Goal: Information Seeking & Learning: Learn about a topic

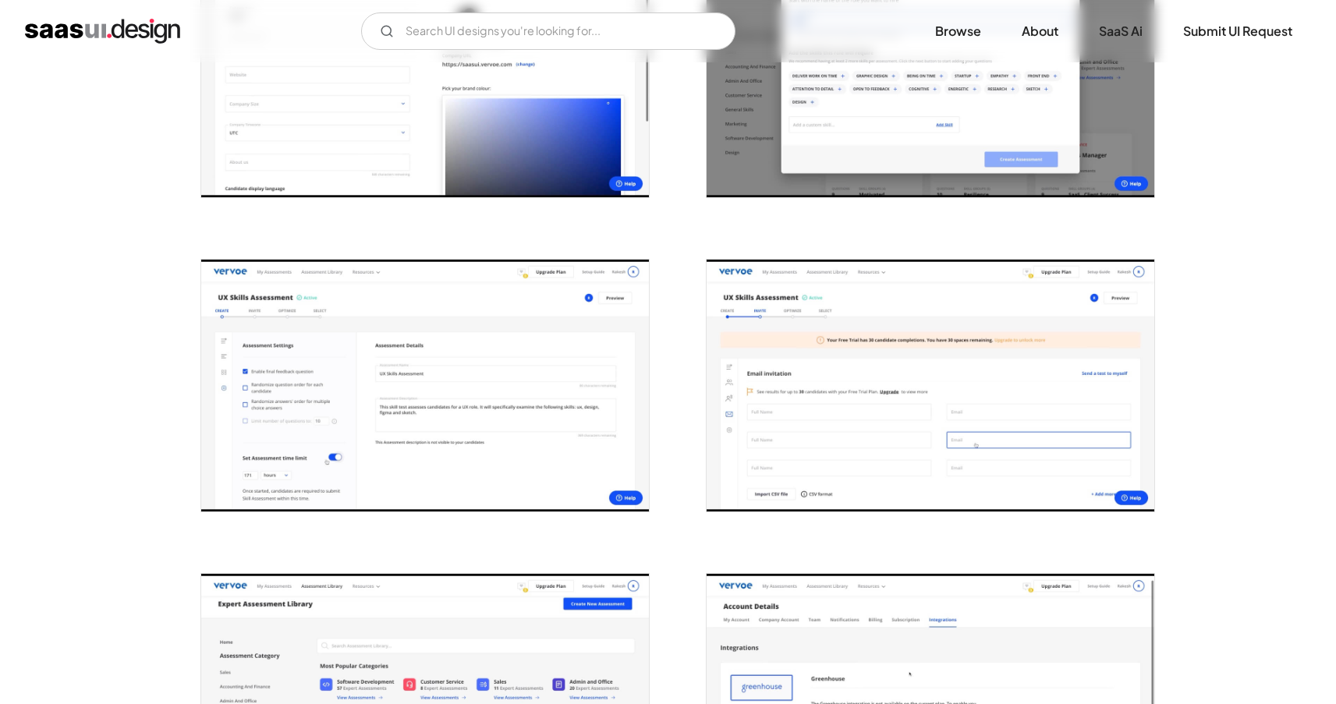
scroll to position [1659, 0]
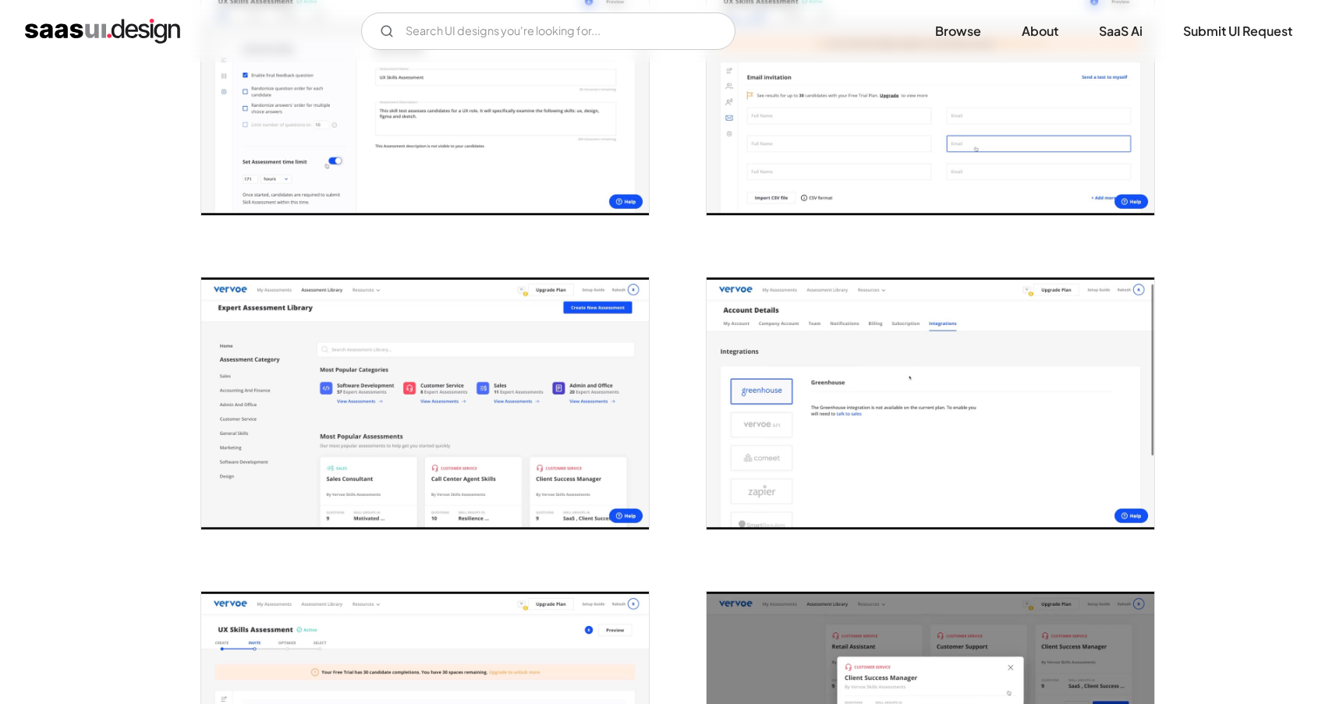
click at [412, 402] on img "open lightbox" at bounding box center [425, 404] width 448 height 252
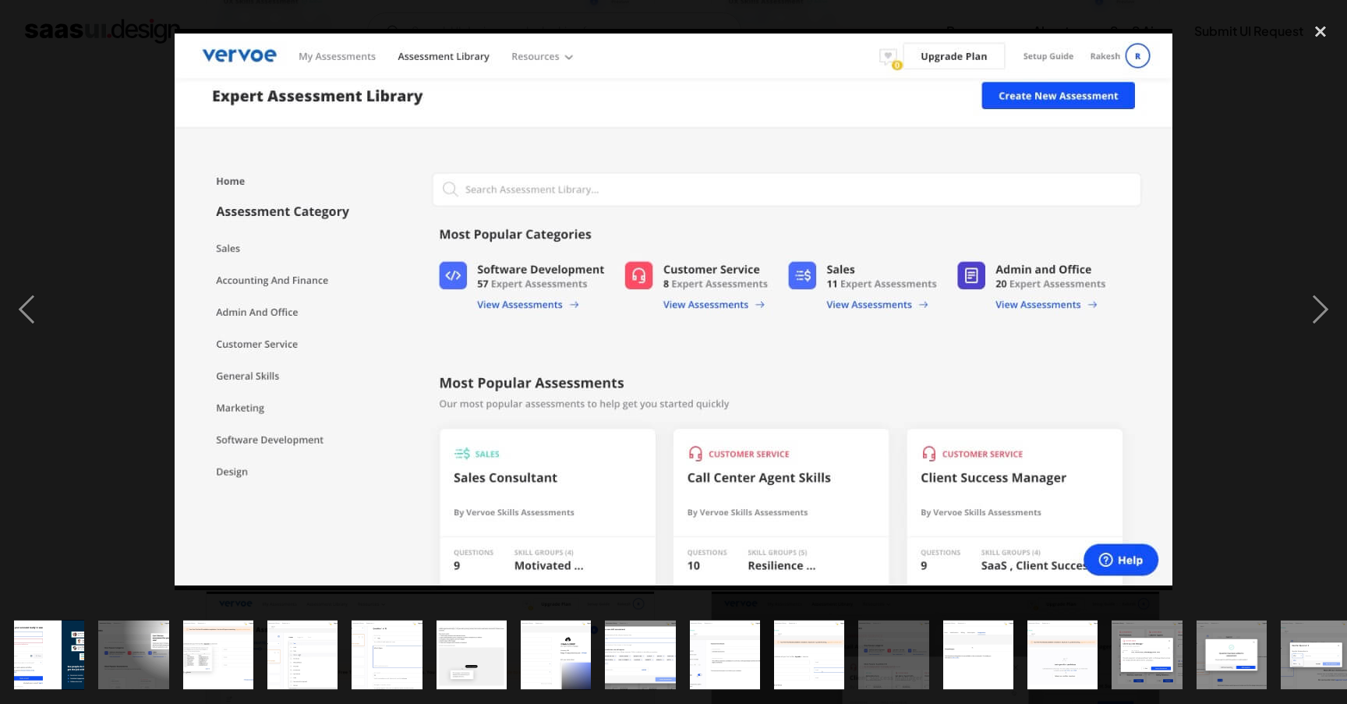
click at [1229, 276] on div at bounding box center [673, 310] width 1347 height 592
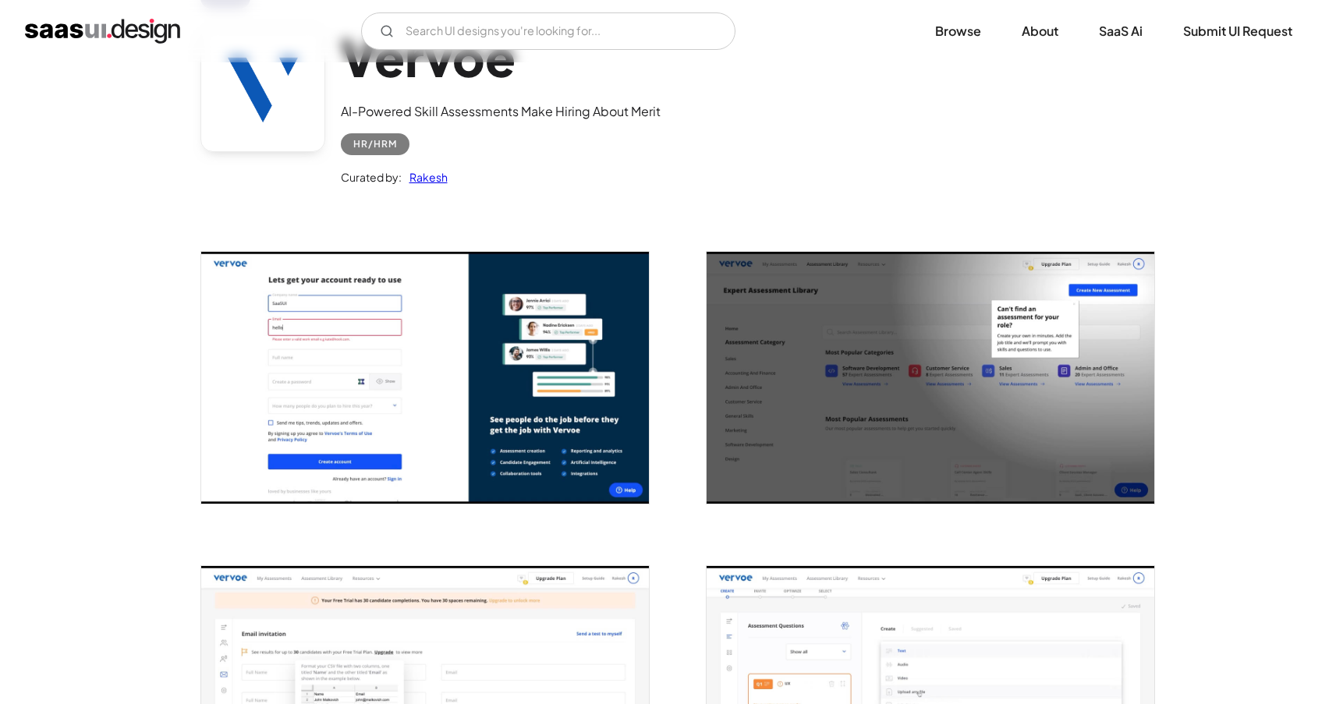
scroll to position [0, 0]
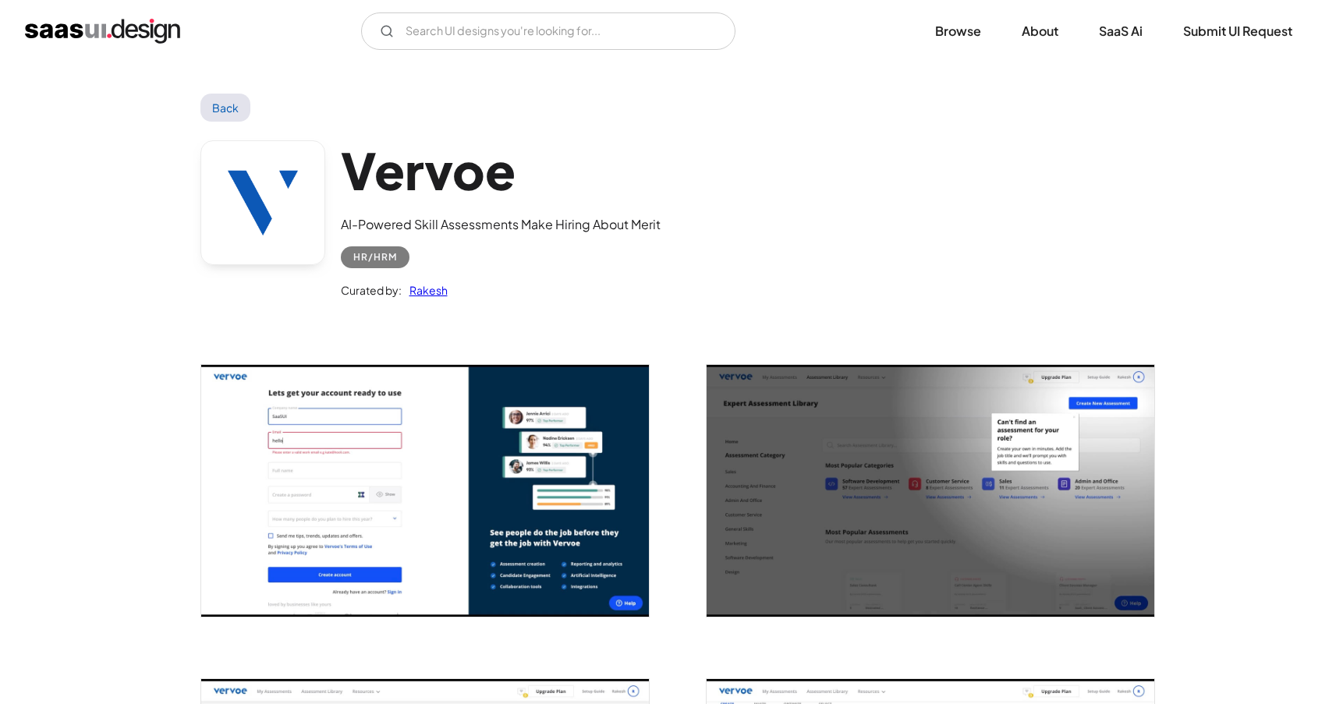
click at [226, 102] on link "Back" at bounding box center [225, 108] width 51 height 28
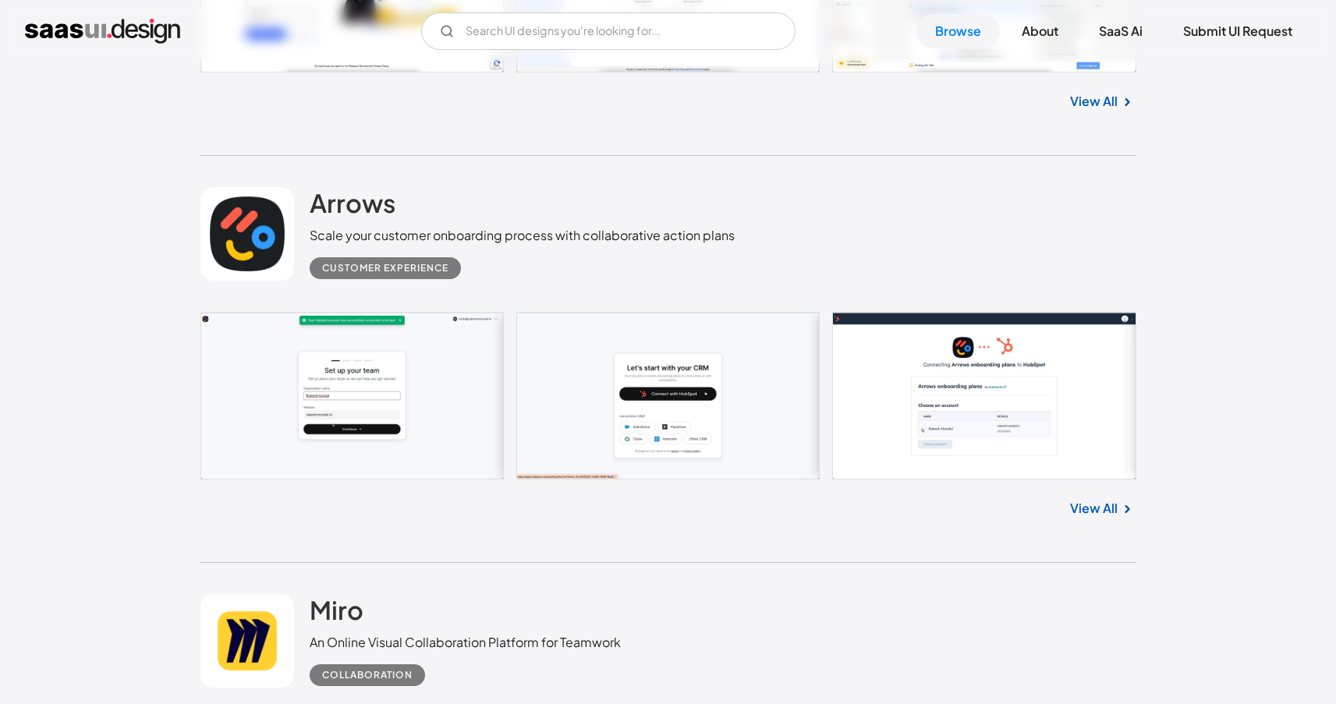
scroll to position [27068, 0]
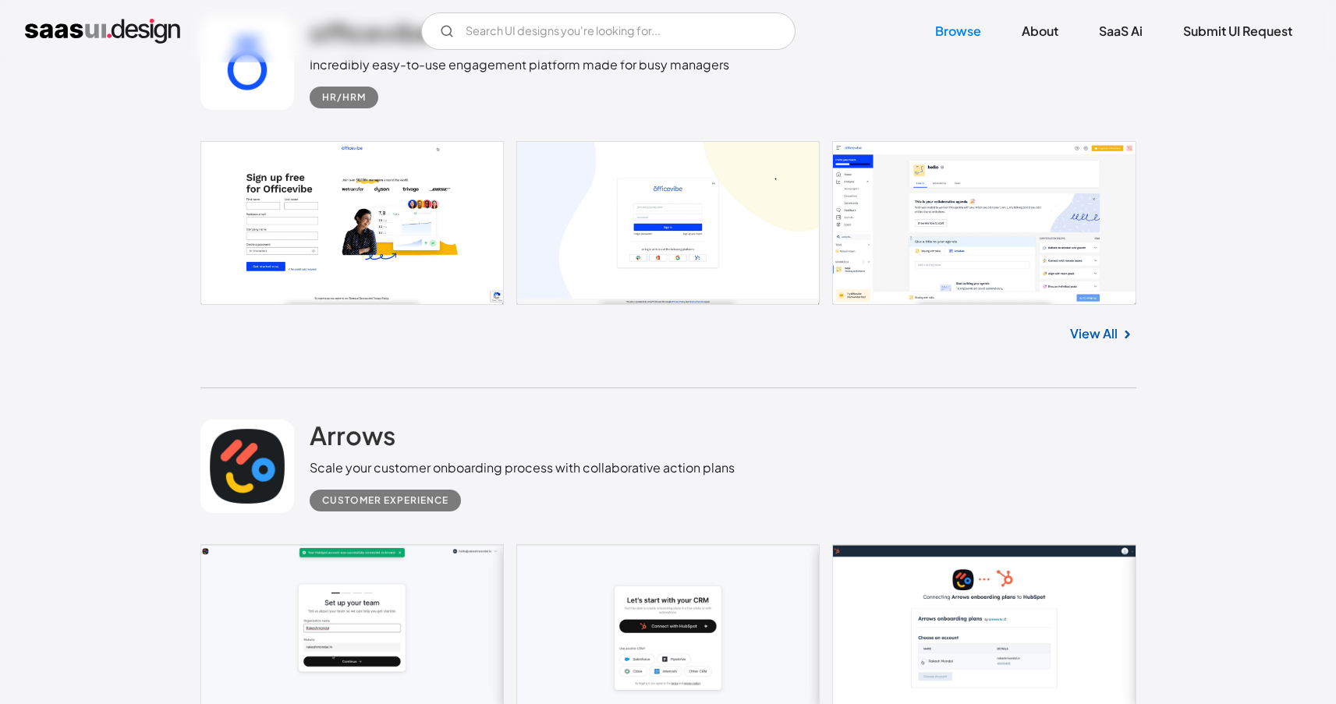
scroll to position [26524, 0]
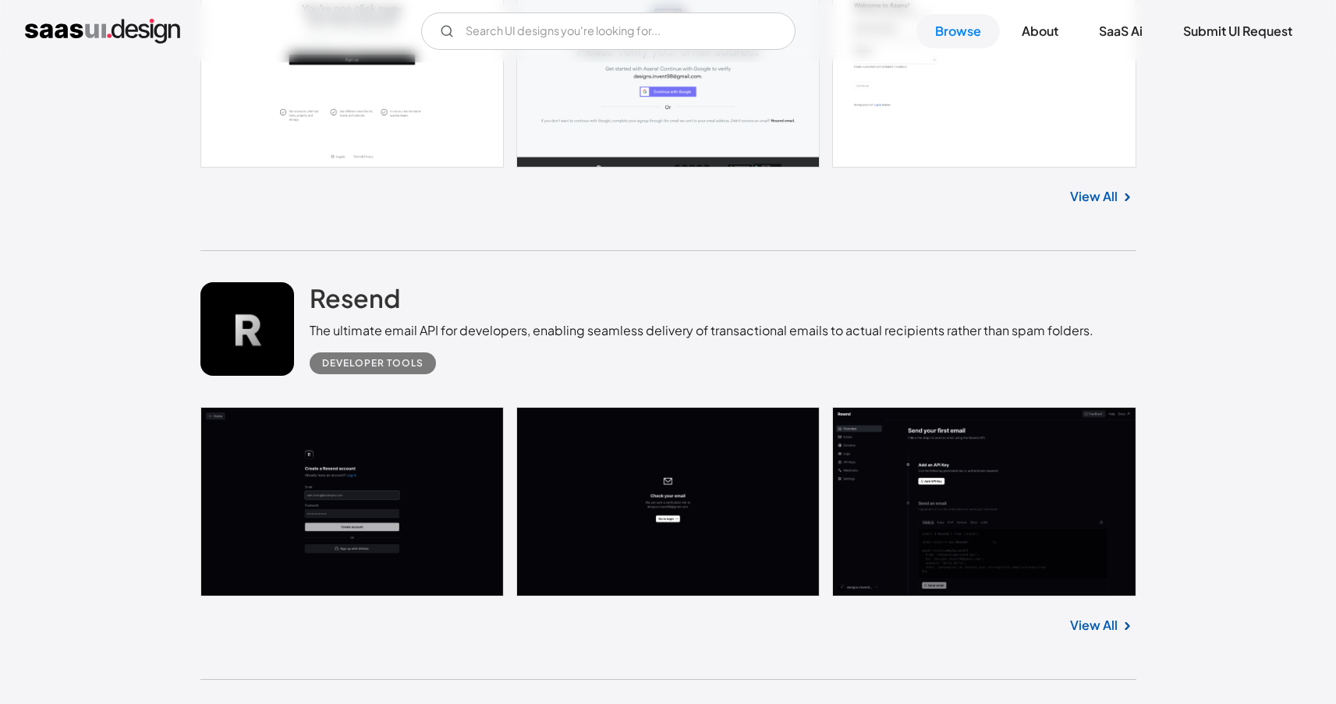
scroll to position [25893, 0]
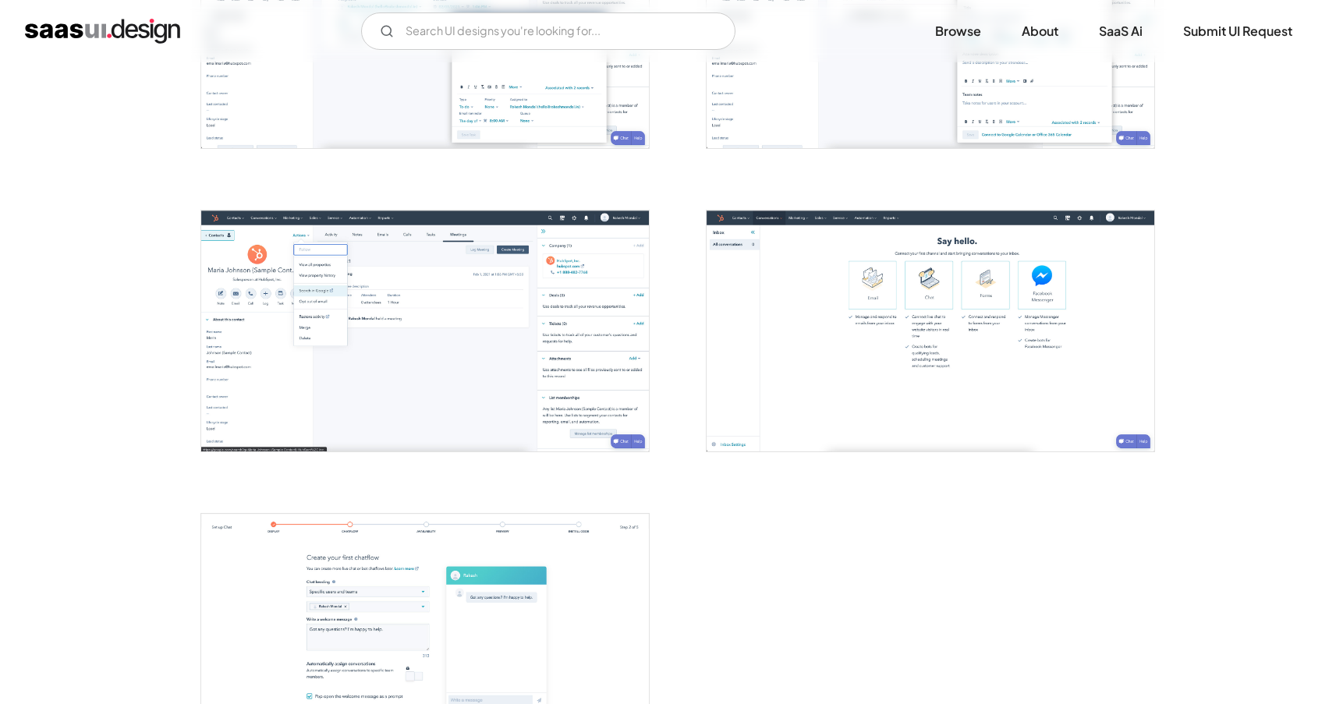
scroll to position [2122, 0]
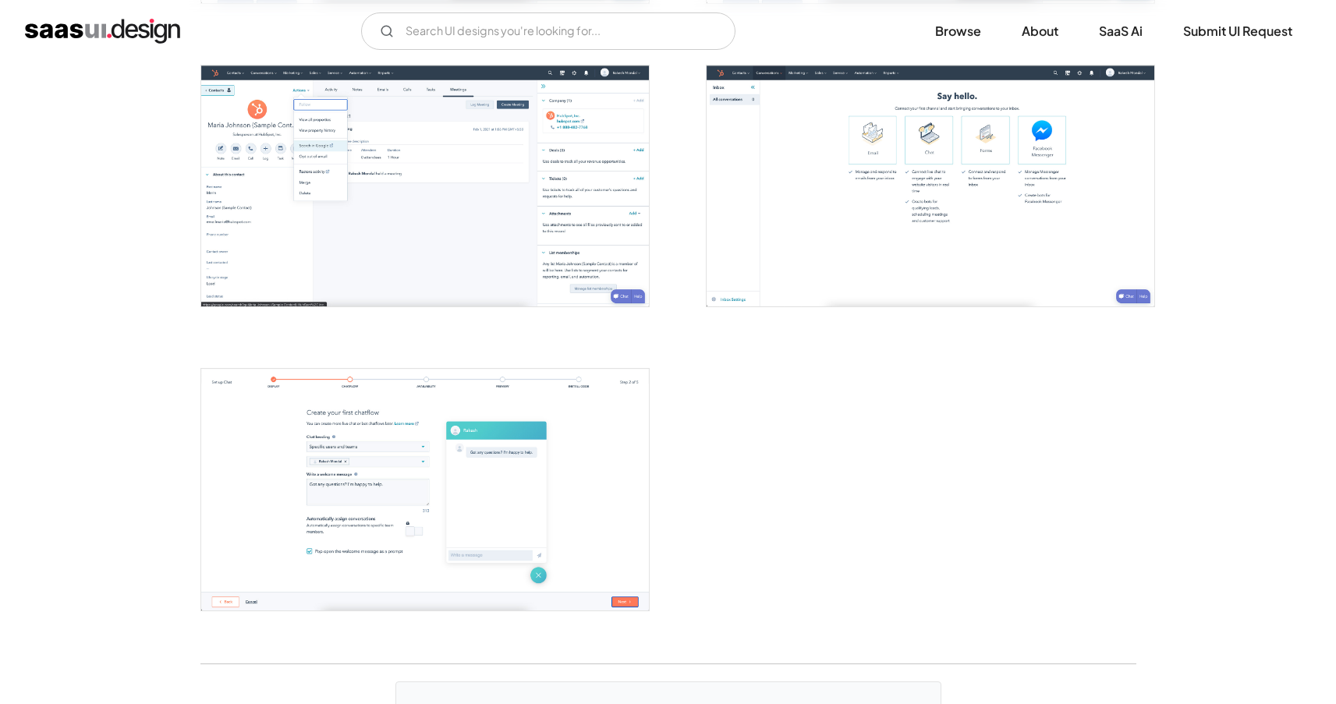
click at [277, 508] on img "open lightbox" at bounding box center [425, 489] width 448 height 241
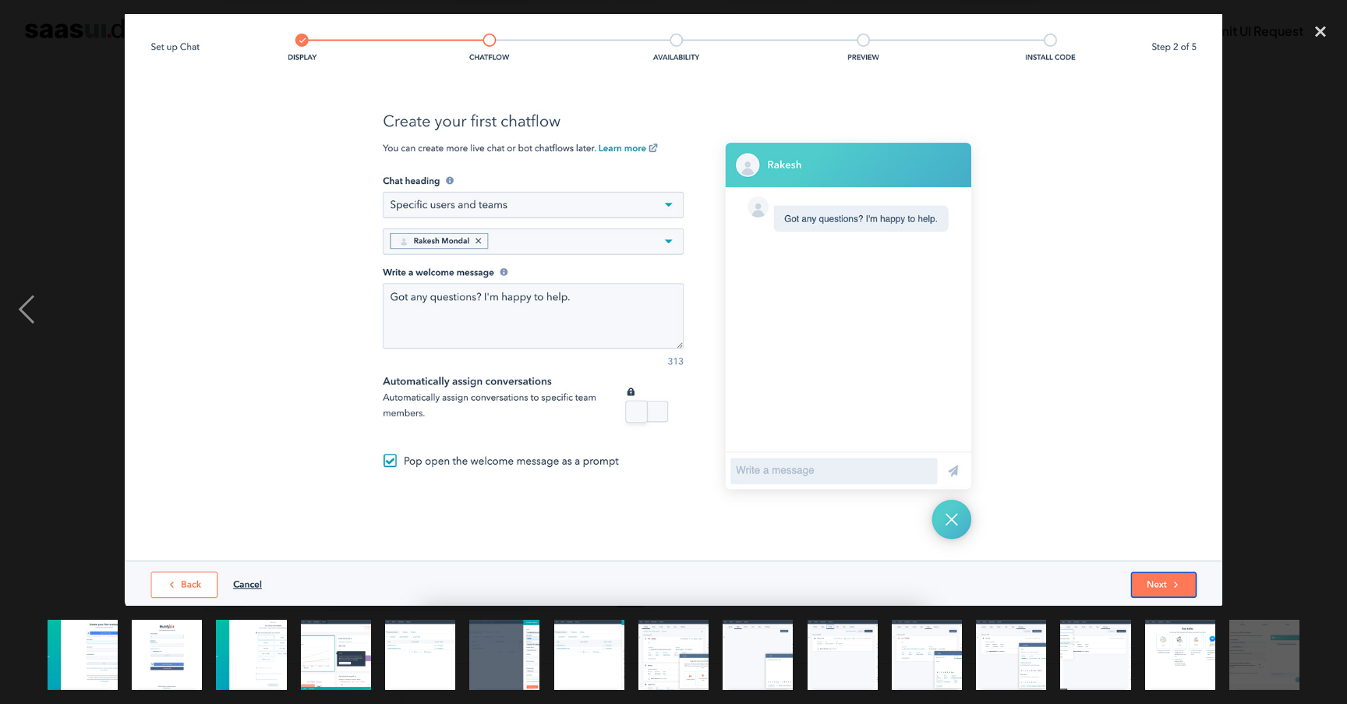
click at [1273, 300] on div at bounding box center [673, 310] width 1347 height 592
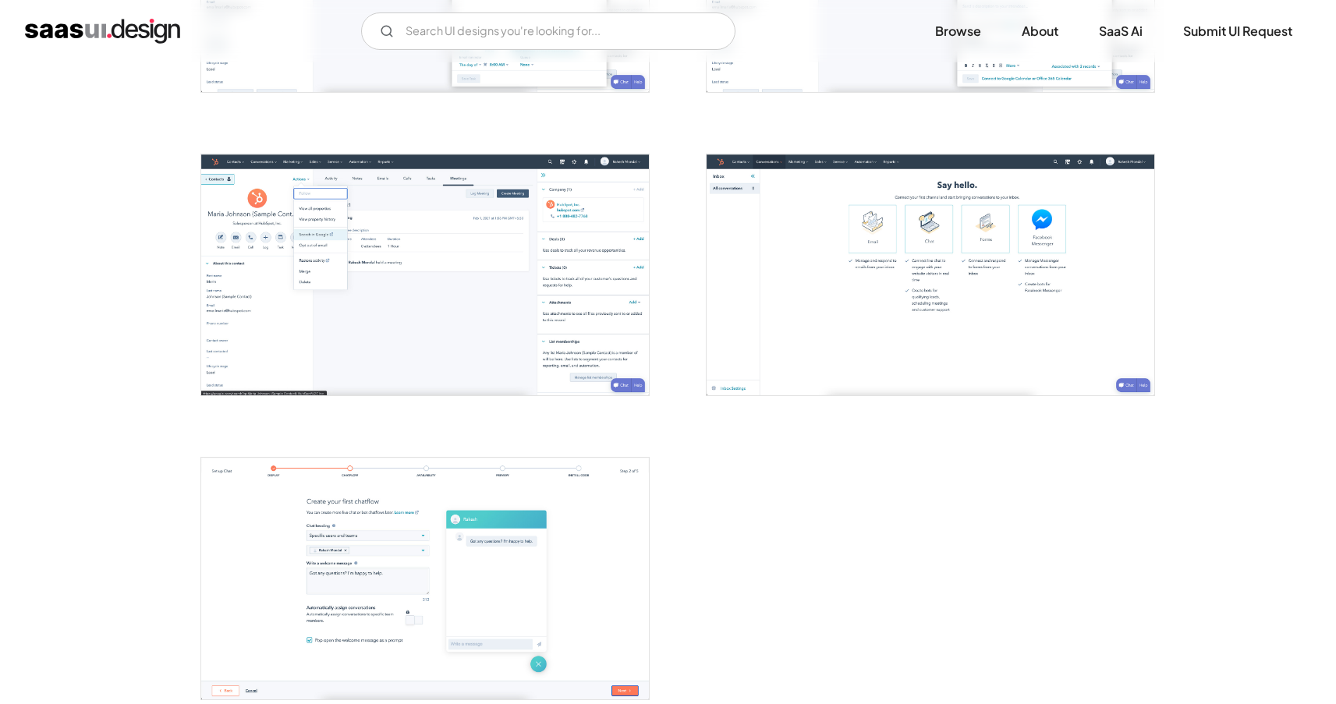
scroll to position [1938, 0]
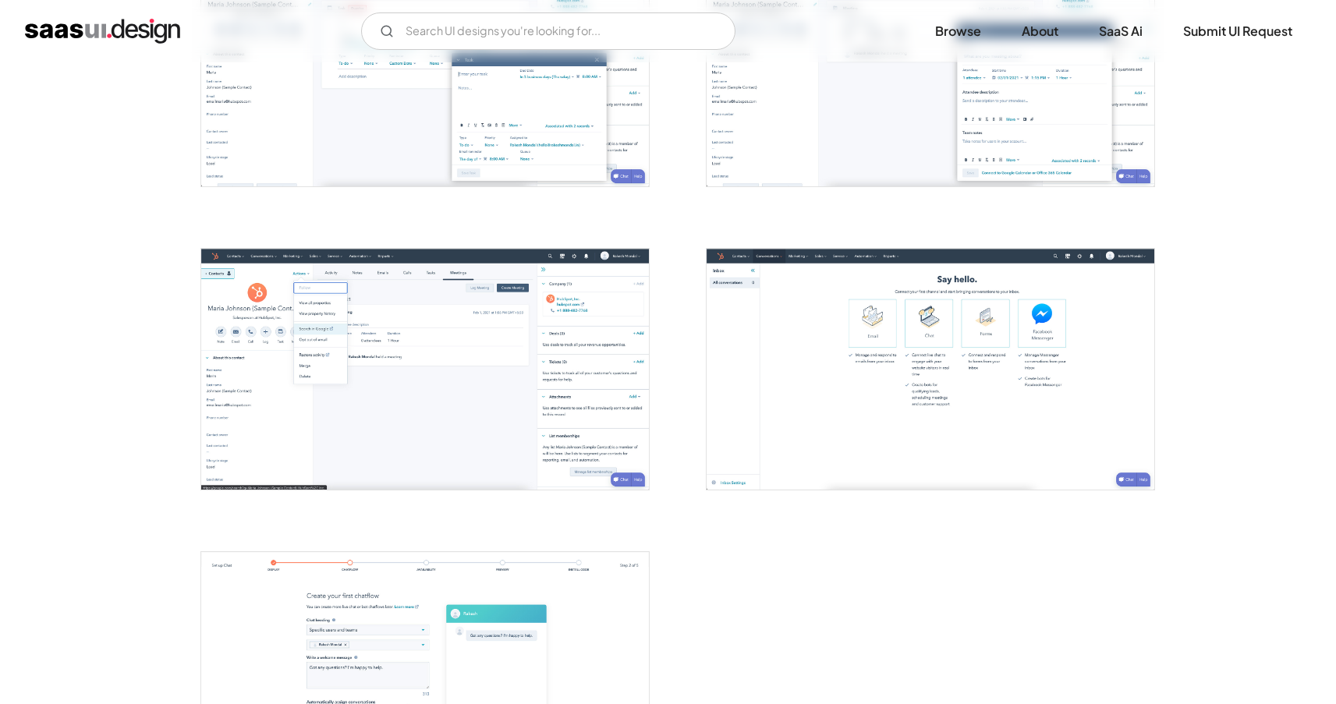
click at [374, 355] on img "open lightbox" at bounding box center [425, 369] width 448 height 241
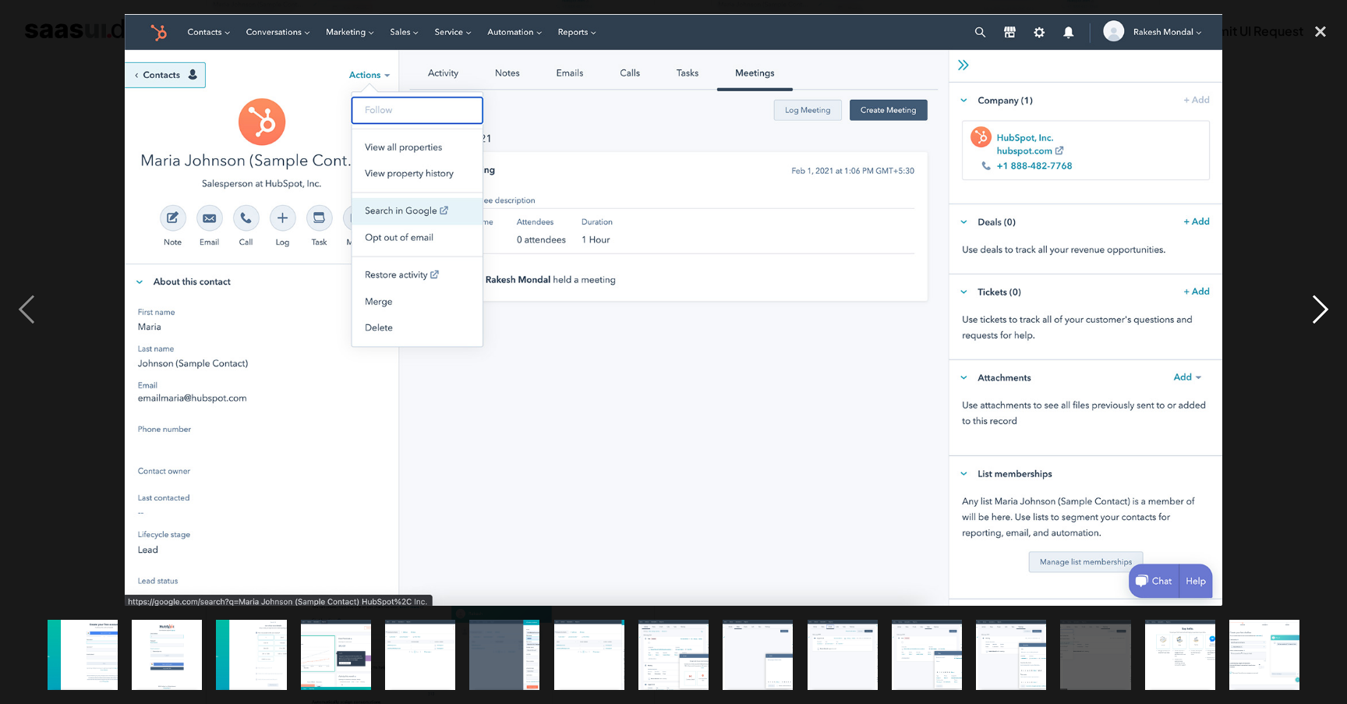
click at [1307, 146] on div "next image" at bounding box center [1320, 310] width 53 height 592
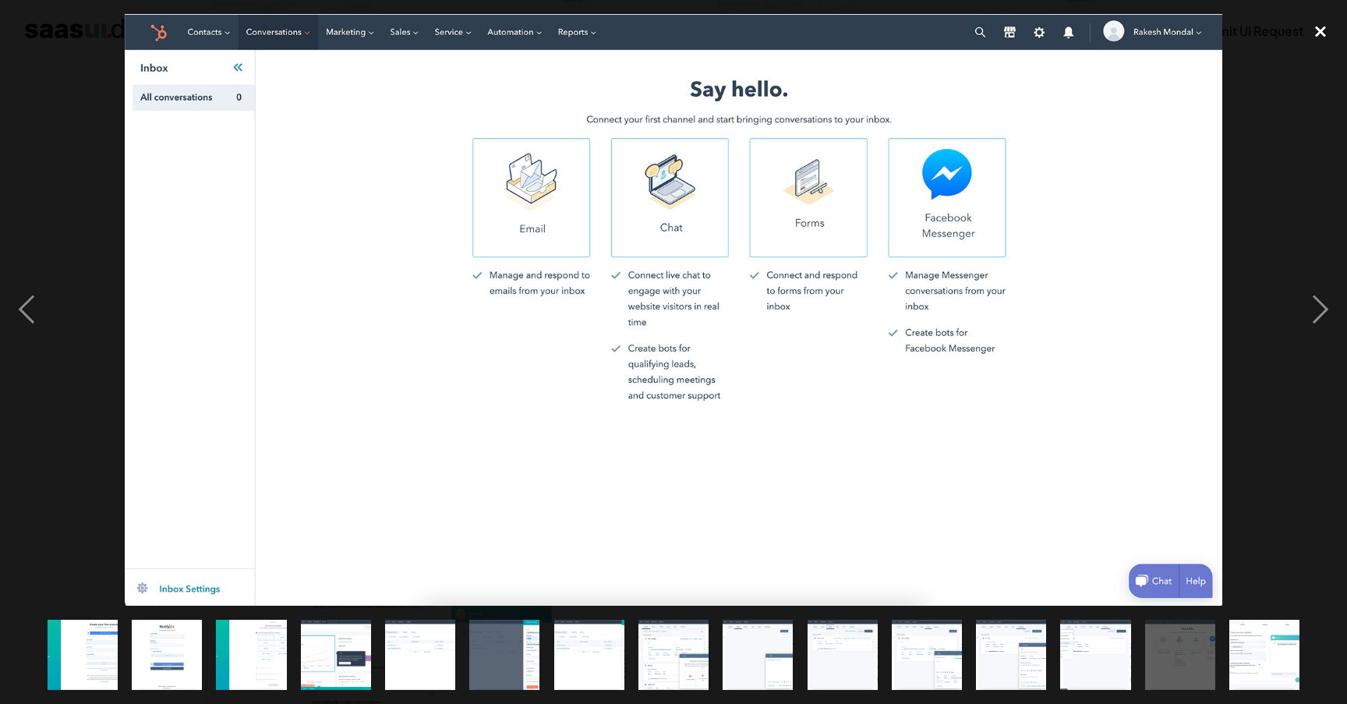
click at [1319, 33] on div "close lightbox" at bounding box center [1320, 31] width 53 height 34
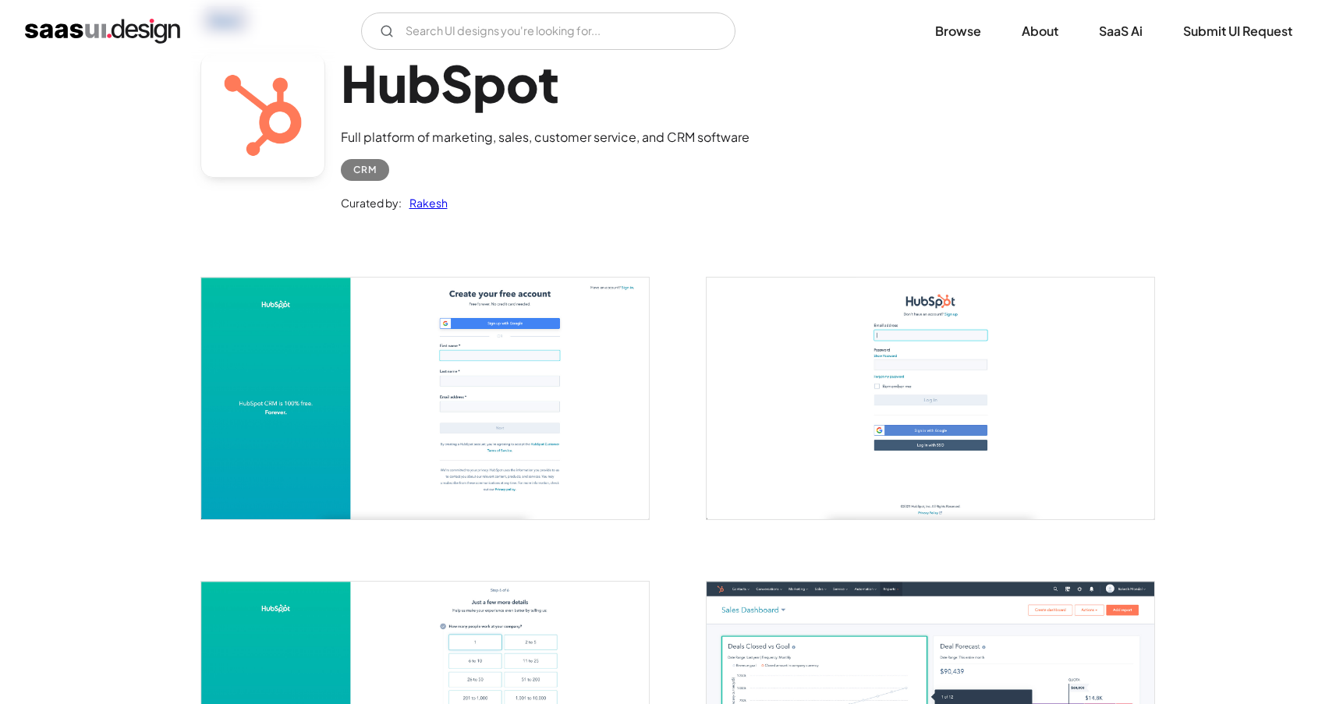
scroll to position [0, 0]
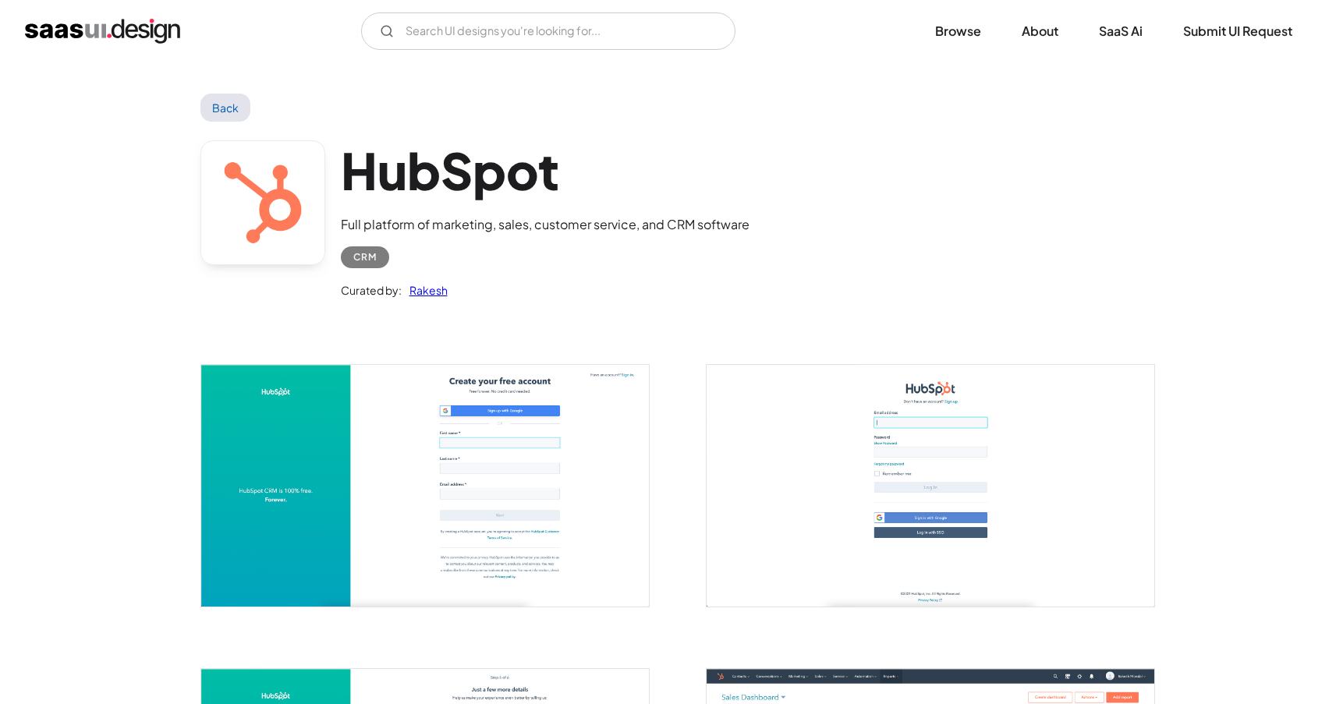
click at [235, 112] on link "Back" at bounding box center [225, 108] width 51 height 28
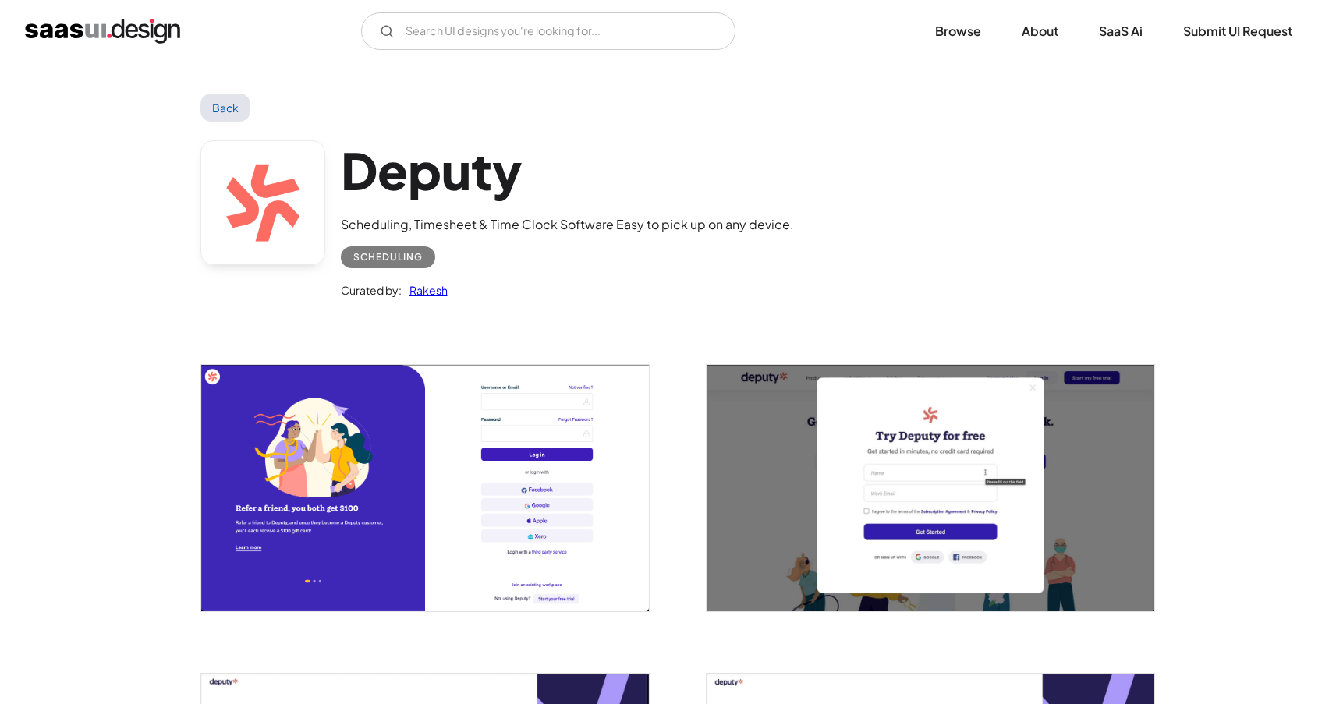
click at [221, 101] on link "Back" at bounding box center [225, 108] width 51 height 28
